Goal: Information Seeking & Learning: Check status

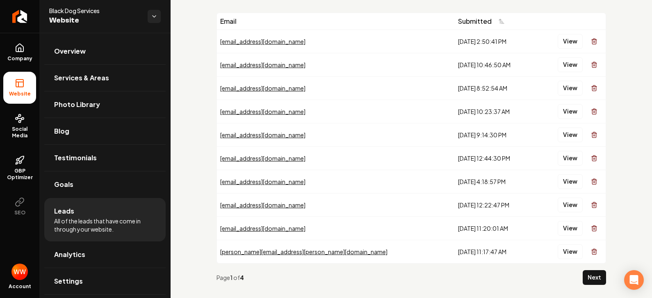
scroll to position [41, 0]
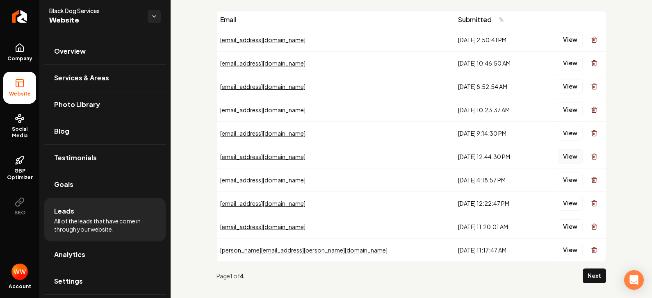
click at [558, 158] on button "View" at bounding box center [570, 156] width 25 height 15
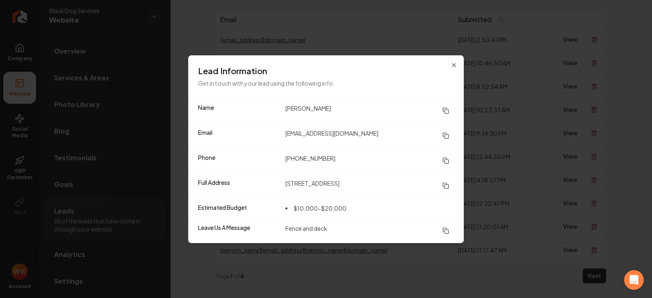
click at [449, 160] on icon at bounding box center [446, 161] width 7 height 7
click at [454, 65] on icon "button" at bounding box center [454, 65] width 3 height 3
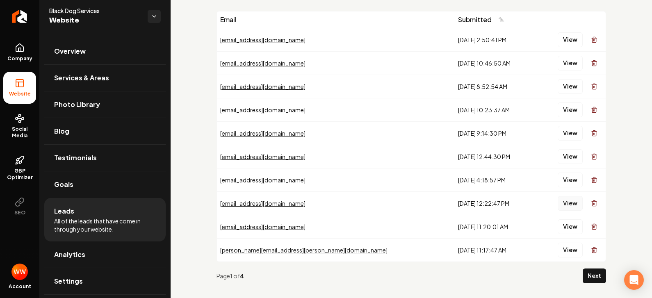
click at [567, 206] on button "View" at bounding box center [570, 203] width 25 height 15
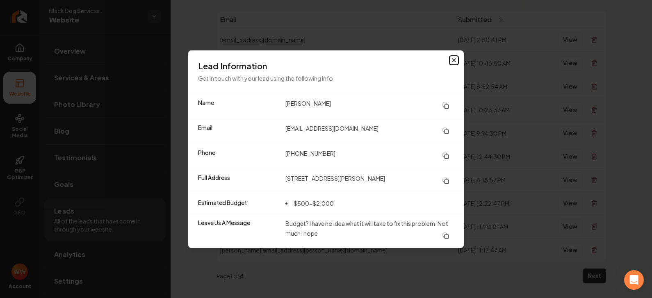
click at [453, 58] on icon "button" at bounding box center [454, 60] width 7 height 7
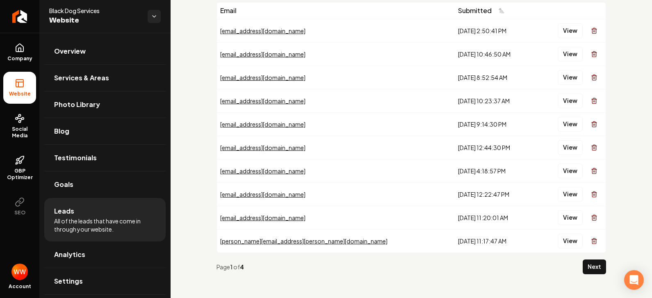
scroll to position [52, 0]
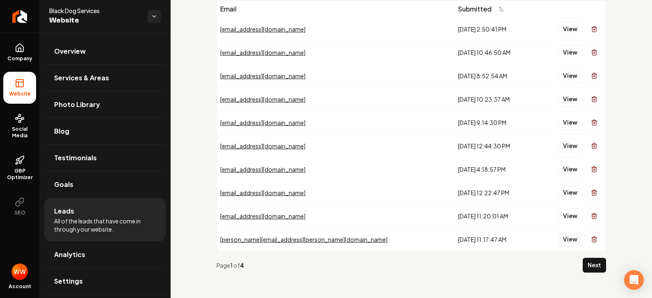
click at [566, 238] on button "View" at bounding box center [570, 239] width 25 height 15
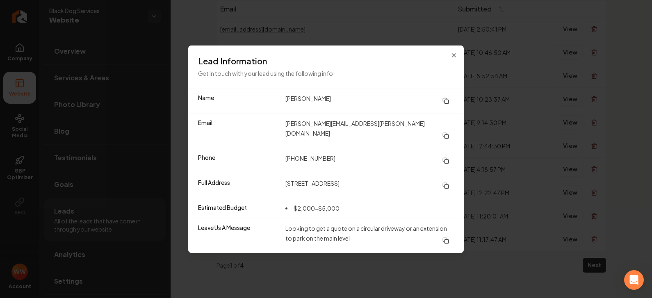
click at [446, 183] on icon at bounding box center [446, 186] width 7 height 7
click at [452, 59] on icon "button" at bounding box center [454, 55] width 7 height 7
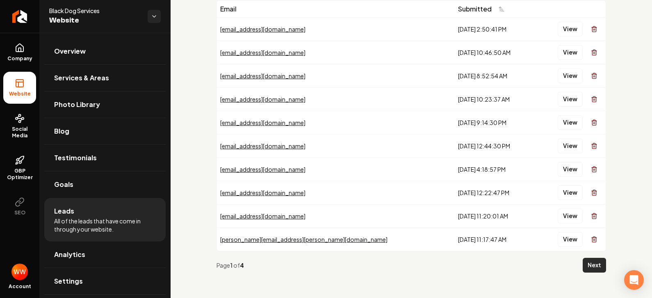
click at [595, 269] on button "Next" at bounding box center [594, 265] width 23 height 15
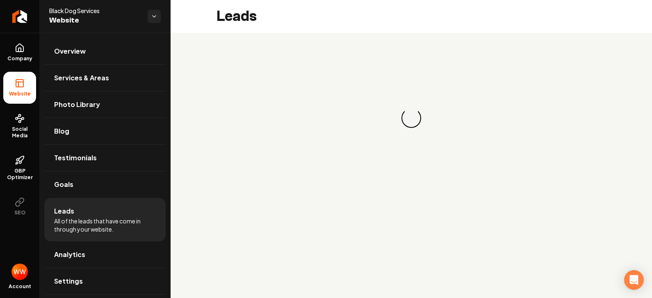
scroll to position [0, 0]
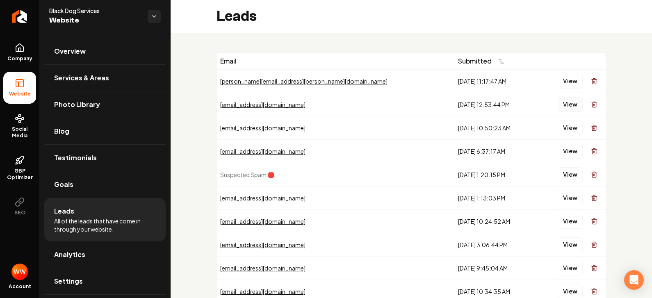
click at [558, 103] on button "View" at bounding box center [570, 104] width 25 height 15
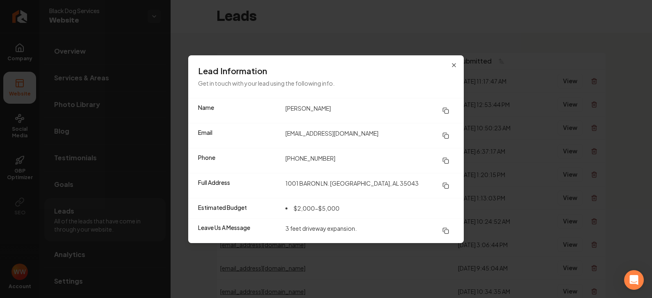
click at [449, 63] on div "Lead Information Get in touch with your lead using the following info." at bounding box center [326, 76] width 276 height 43
click at [457, 63] on div "Lead Information Get in touch with your lead using the following info." at bounding box center [326, 76] width 276 height 43
click at [454, 64] on icon "button" at bounding box center [454, 65] width 3 height 3
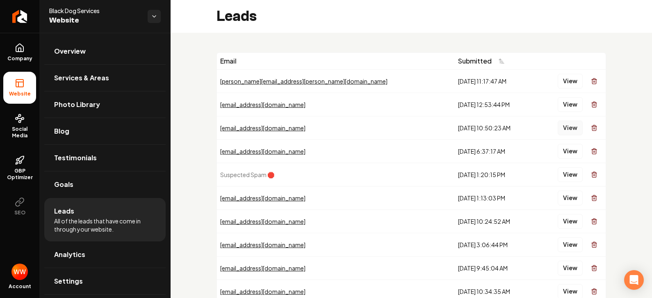
click at [562, 130] on button "View" at bounding box center [570, 128] width 25 height 15
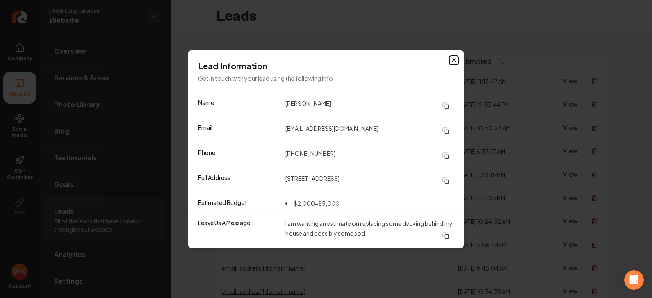
click at [454, 61] on icon "button" at bounding box center [454, 60] width 7 height 7
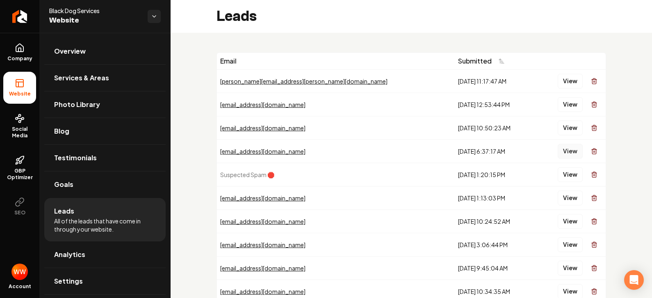
click at [563, 153] on button "View" at bounding box center [570, 151] width 25 height 15
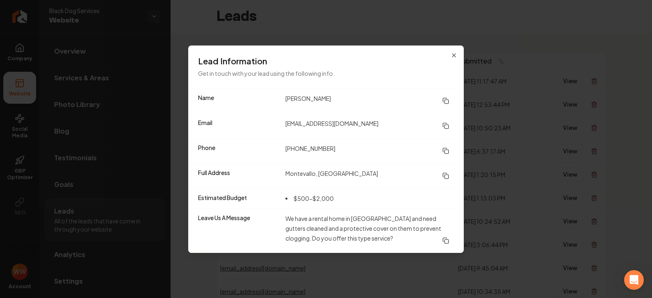
click at [455, 51] on div "Lead Information Get in touch with your lead using the following info." at bounding box center [326, 67] width 276 height 43
click at [455, 53] on icon "button" at bounding box center [454, 55] width 7 height 7
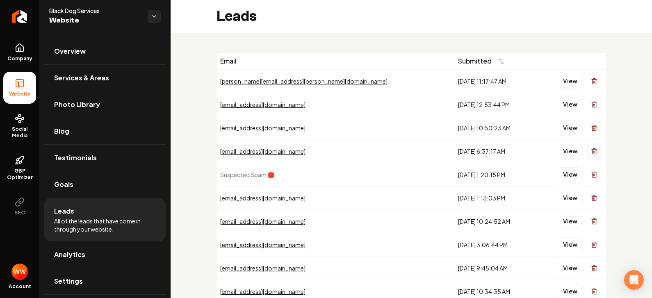
click at [586, 151] on button "Main content area" at bounding box center [594, 151] width 16 height 16
click at [566, 153] on button "View" at bounding box center [570, 151] width 25 height 15
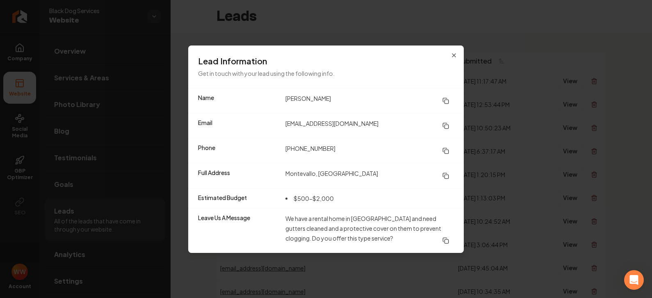
click at [448, 149] on icon at bounding box center [446, 151] width 7 height 7
click at [453, 49] on div "Lead Information Get in touch with your lead using the following info." at bounding box center [326, 67] width 276 height 43
click at [453, 54] on icon "button" at bounding box center [454, 55] width 3 height 3
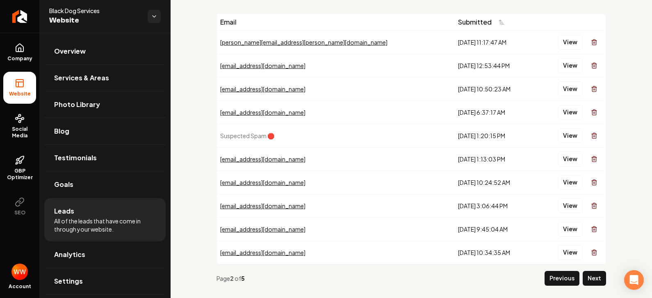
scroll to position [49, 0]
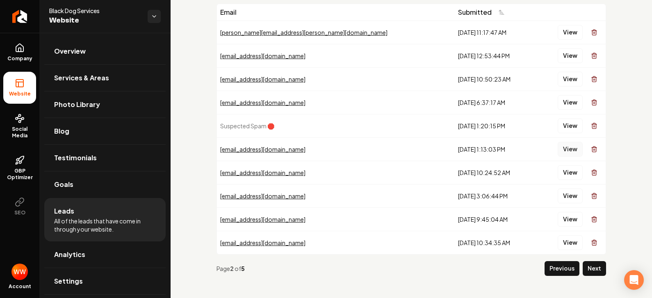
click at [562, 151] on button "View" at bounding box center [570, 149] width 25 height 15
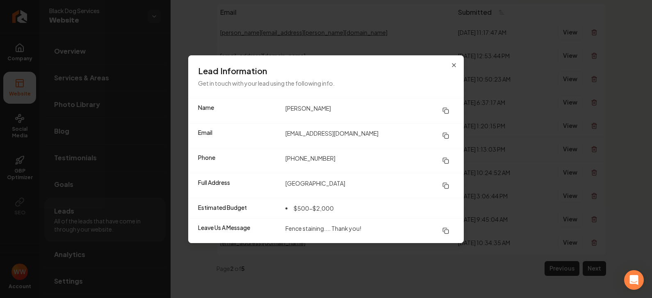
click at [455, 58] on div "Lead Information Get in touch with your lead using the following info." at bounding box center [326, 76] width 276 height 43
click at [450, 69] on h3 "Lead Information" at bounding box center [326, 70] width 256 height 11
click at [452, 63] on icon "button" at bounding box center [454, 65] width 7 height 7
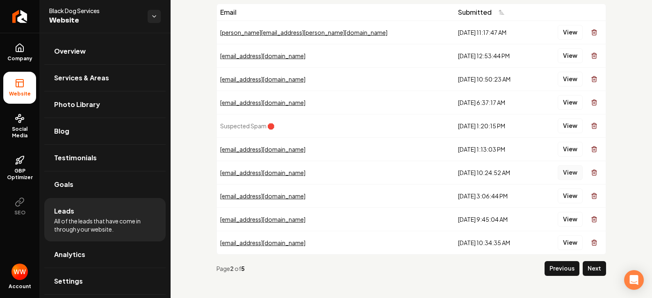
click at [558, 174] on button "View" at bounding box center [570, 172] width 25 height 15
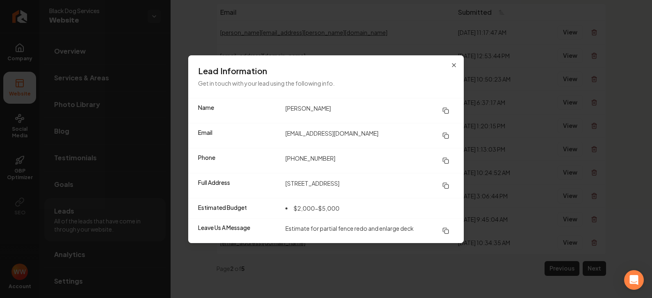
click at [450, 64] on div "Lead Information Get in touch with your lead using the following info." at bounding box center [326, 76] width 276 height 43
click at [454, 66] on icon "button" at bounding box center [454, 65] width 7 height 7
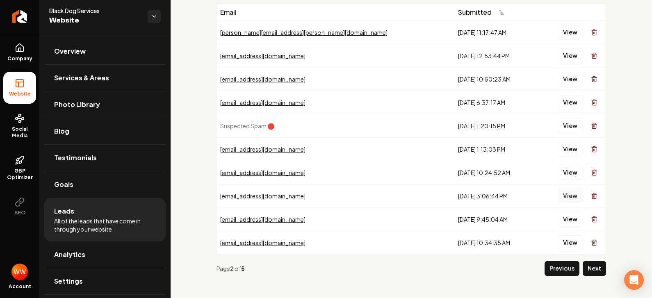
click at [566, 201] on button "View" at bounding box center [570, 196] width 25 height 15
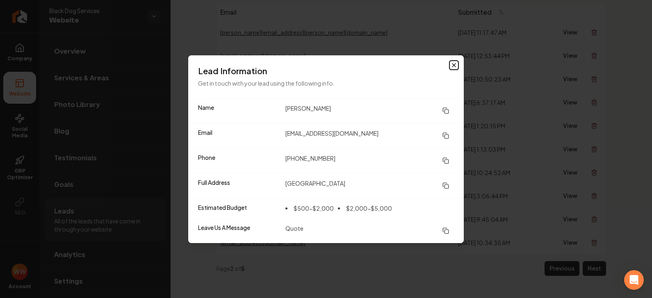
click at [453, 65] on icon "button" at bounding box center [454, 65] width 7 height 7
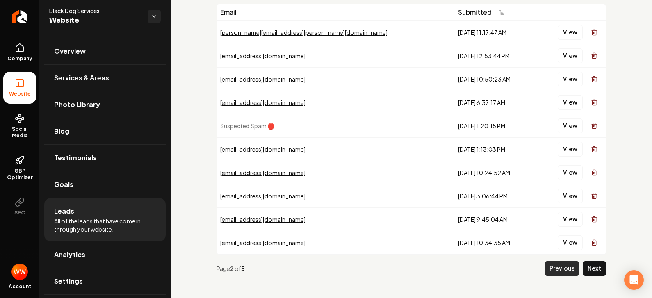
click at [556, 270] on button "Previous" at bounding box center [562, 268] width 35 height 15
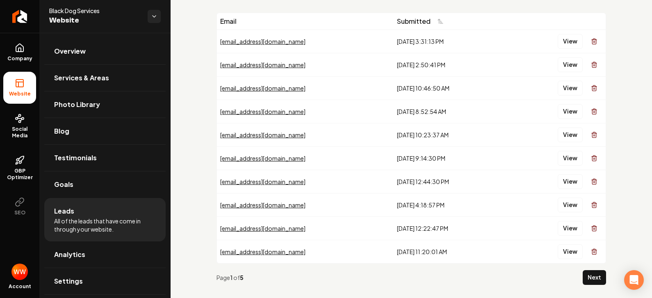
scroll to position [46, 0]
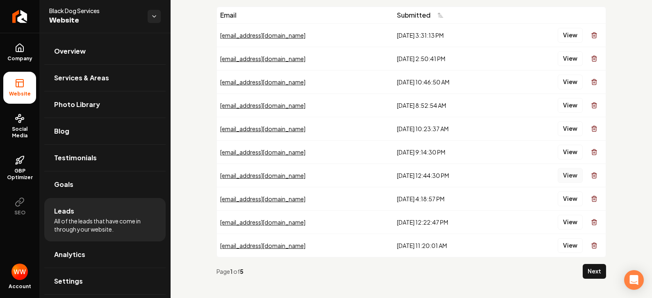
click at [567, 175] on button "View" at bounding box center [570, 175] width 25 height 15
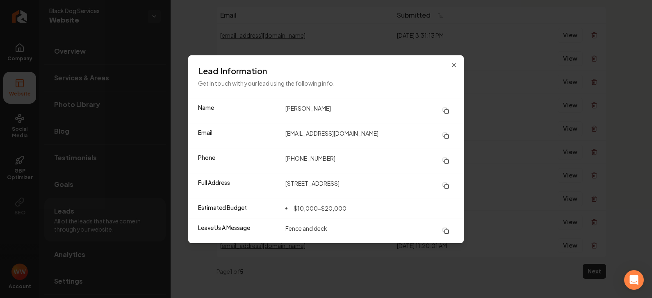
drag, startPoint x: 444, startPoint y: 161, endPoint x: 444, endPoint y: 139, distance: 22.6
click at [444, 161] on icon at bounding box center [446, 161] width 7 height 7
click at [455, 68] on icon "button" at bounding box center [454, 65] width 7 height 7
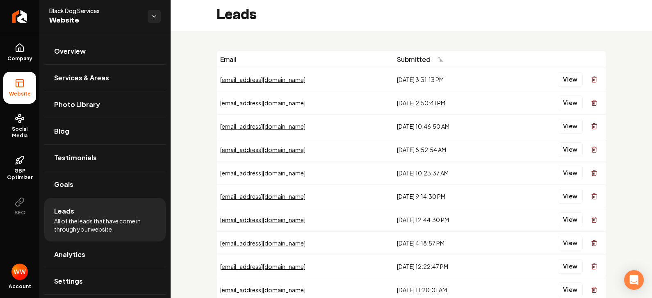
scroll to position [0, 0]
